Goal: Browse casually: Explore the website without a specific task or goal

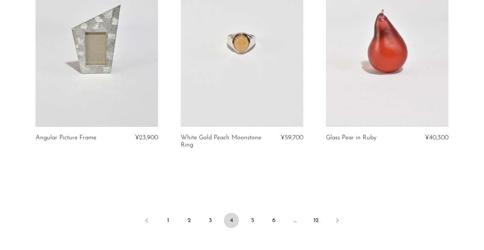
scroll to position [2412, 0]
click at [256, 211] on link "5" at bounding box center [252, 218] width 15 height 15
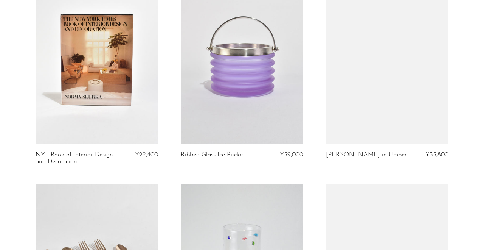
scroll to position [1349, 0]
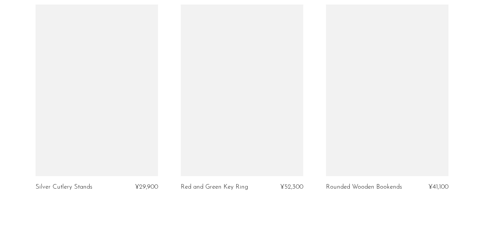
scroll to position [2386, 0]
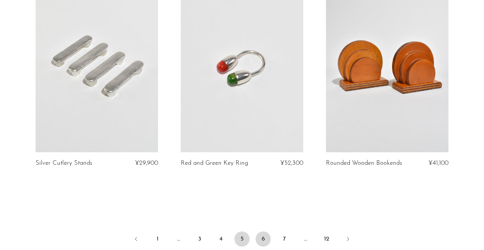
click at [264, 231] on link "6" at bounding box center [263, 238] width 15 height 15
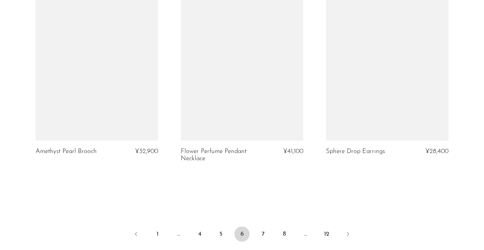
scroll to position [2422, 0]
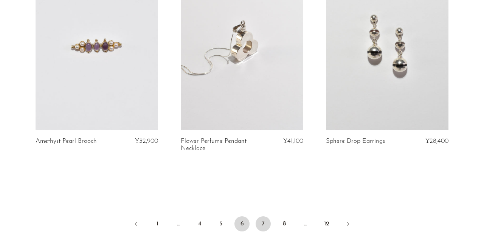
click at [263, 216] on link "7" at bounding box center [263, 223] width 15 height 15
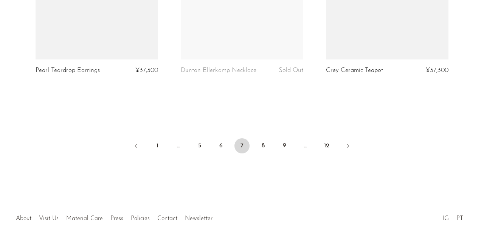
scroll to position [2460, 0]
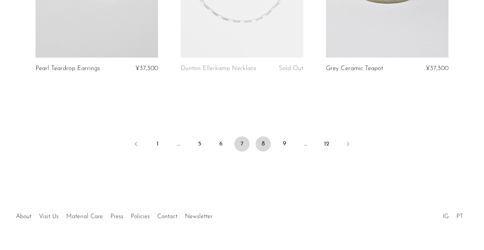
click at [263, 136] on link "8" at bounding box center [263, 143] width 15 height 15
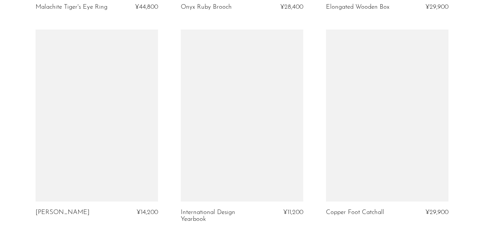
scroll to position [2414, 0]
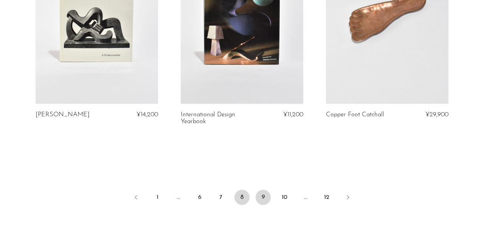
click at [263, 196] on link "9" at bounding box center [263, 196] width 15 height 15
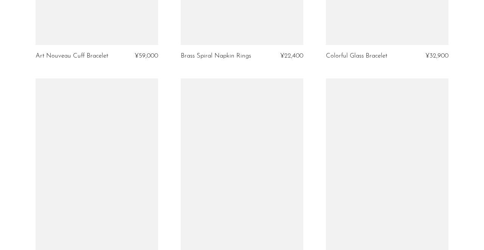
scroll to position [2386, 0]
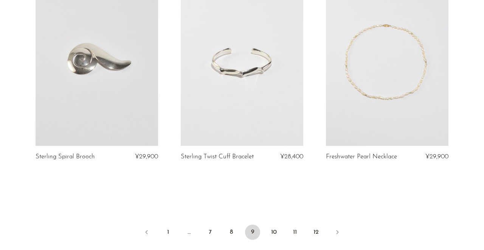
click at [367, 111] on link at bounding box center [387, 60] width 123 height 172
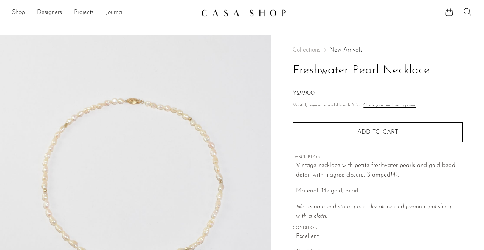
click at [208, 10] on img at bounding box center [243, 13] width 85 height 8
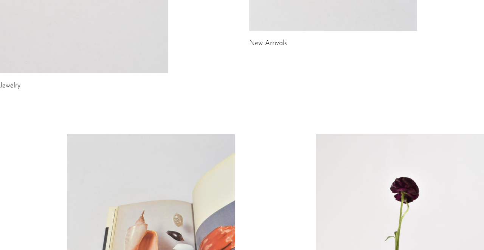
scroll to position [160, 0]
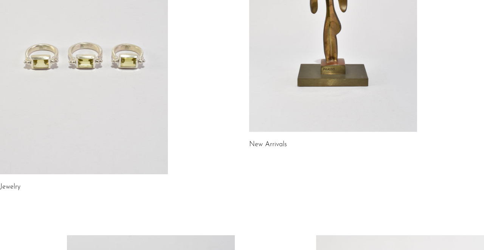
click at [307, 93] on link at bounding box center [333, 13] width 168 height 235
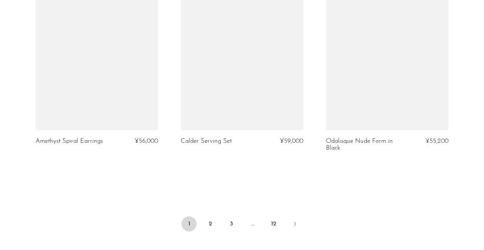
scroll to position [2505, 0]
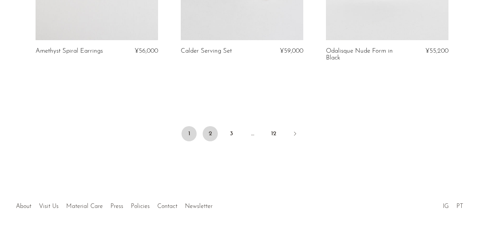
click at [212, 127] on link "2" at bounding box center [210, 133] width 15 height 15
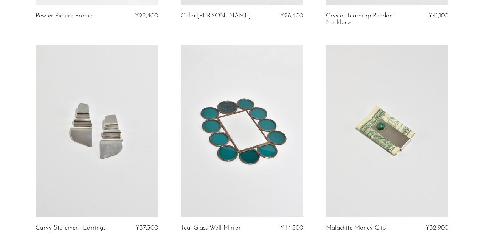
scroll to position [819, 0]
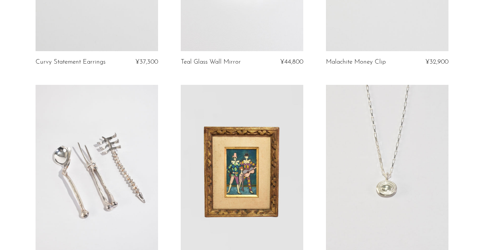
click at [123, 143] on link at bounding box center [97, 171] width 123 height 172
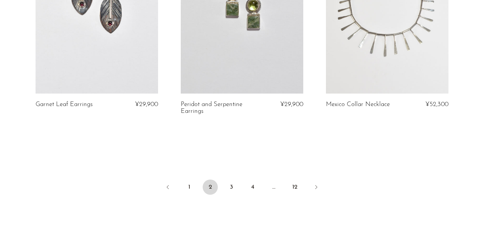
scroll to position [2477, 0]
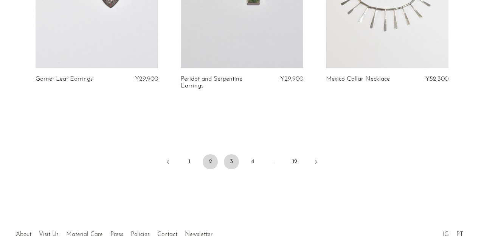
click at [229, 156] on link "3" at bounding box center [231, 161] width 15 height 15
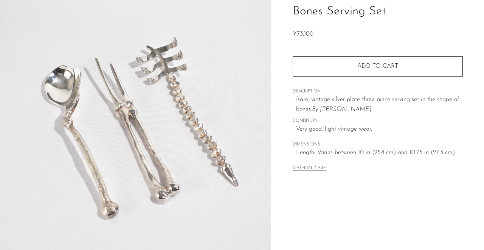
scroll to position [60, 0]
drag, startPoint x: 323, startPoint y: 108, endPoint x: 357, endPoint y: 108, distance: 34.0
click at [357, 108] on em "Michael Aram" at bounding box center [345, 109] width 51 height 6
copy em "Michael Aram"
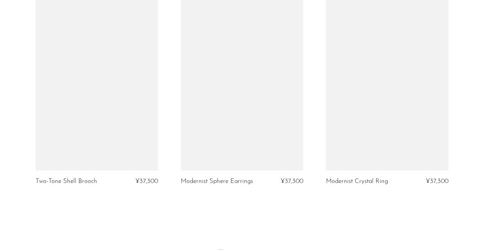
scroll to position [2498, 0]
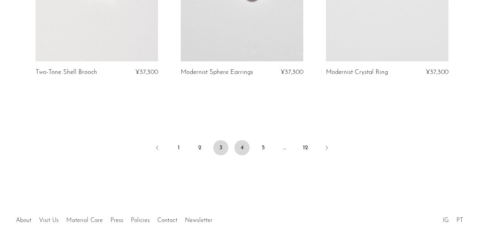
click at [243, 140] on link "4" at bounding box center [242, 147] width 15 height 15
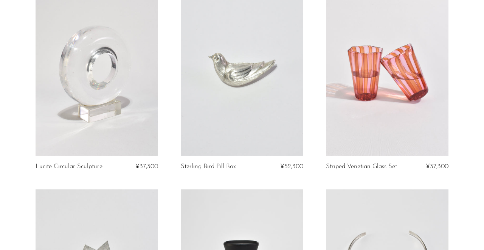
scroll to position [1770, 0]
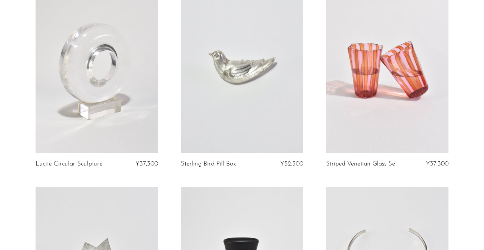
click at [113, 76] on link at bounding box center [97, 67] width 123 height 172
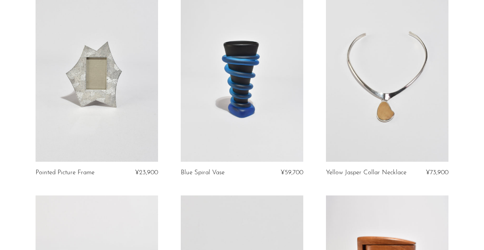
scroll to position [1988, 0]
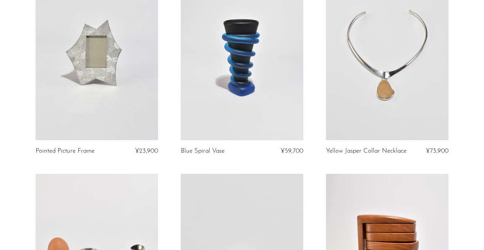
click at [143, 69] on link at bounding box center [97, 55] width 123 height 172
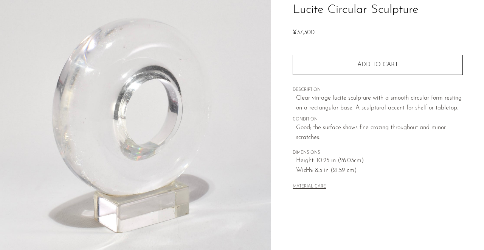
scroll to position [63, 0]
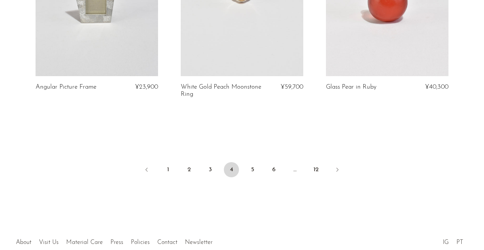
scroll to position [2498, 0]
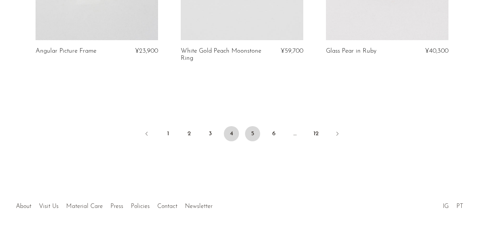
click at [255, 126] on link "5" at bounding box center [252, 133] width 15 height 15
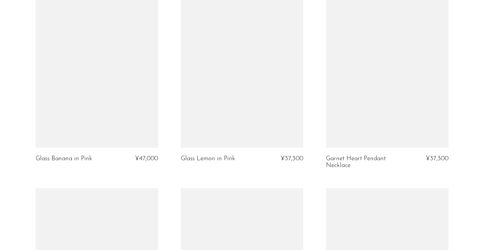
scroll to position [1947, 0]
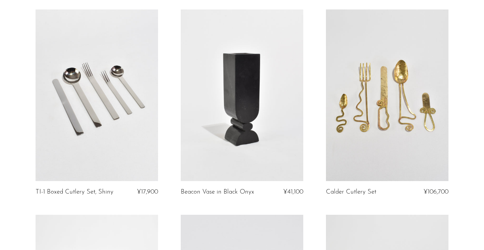
click at [368, 104] on link at bounding box center [387, 95] width 123 height 172
